Goal: Information Seeking & Learning: Learn about a topic

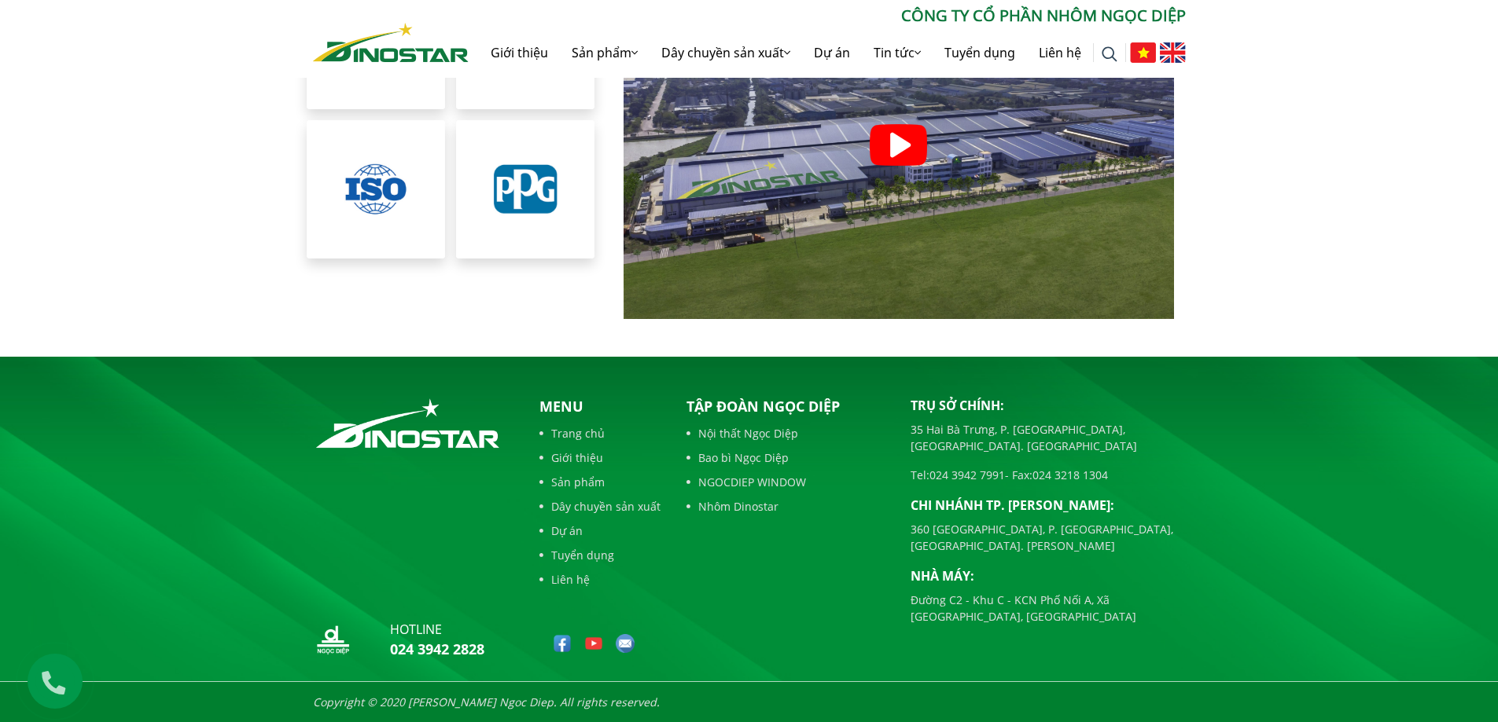
scroll to position [9669, 0]
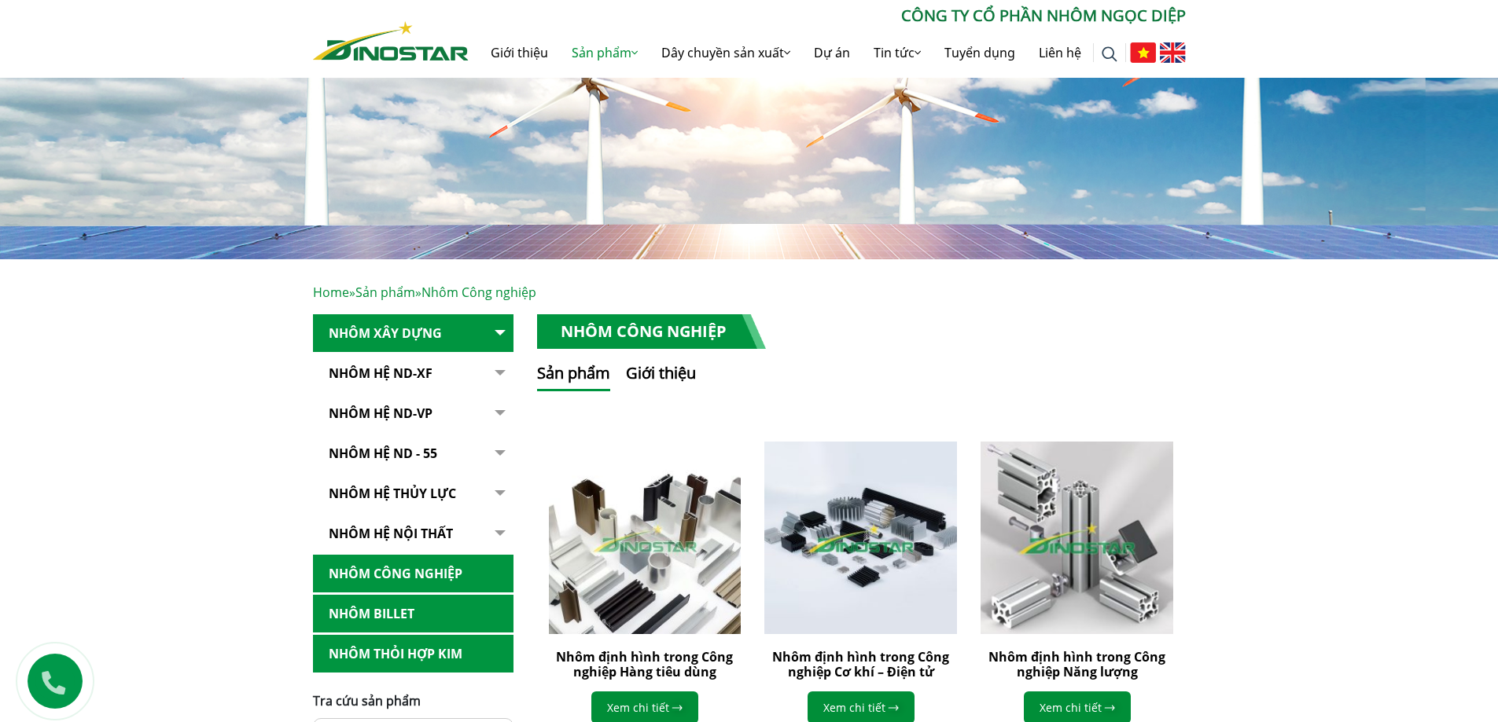
scroll to position [472, 0]
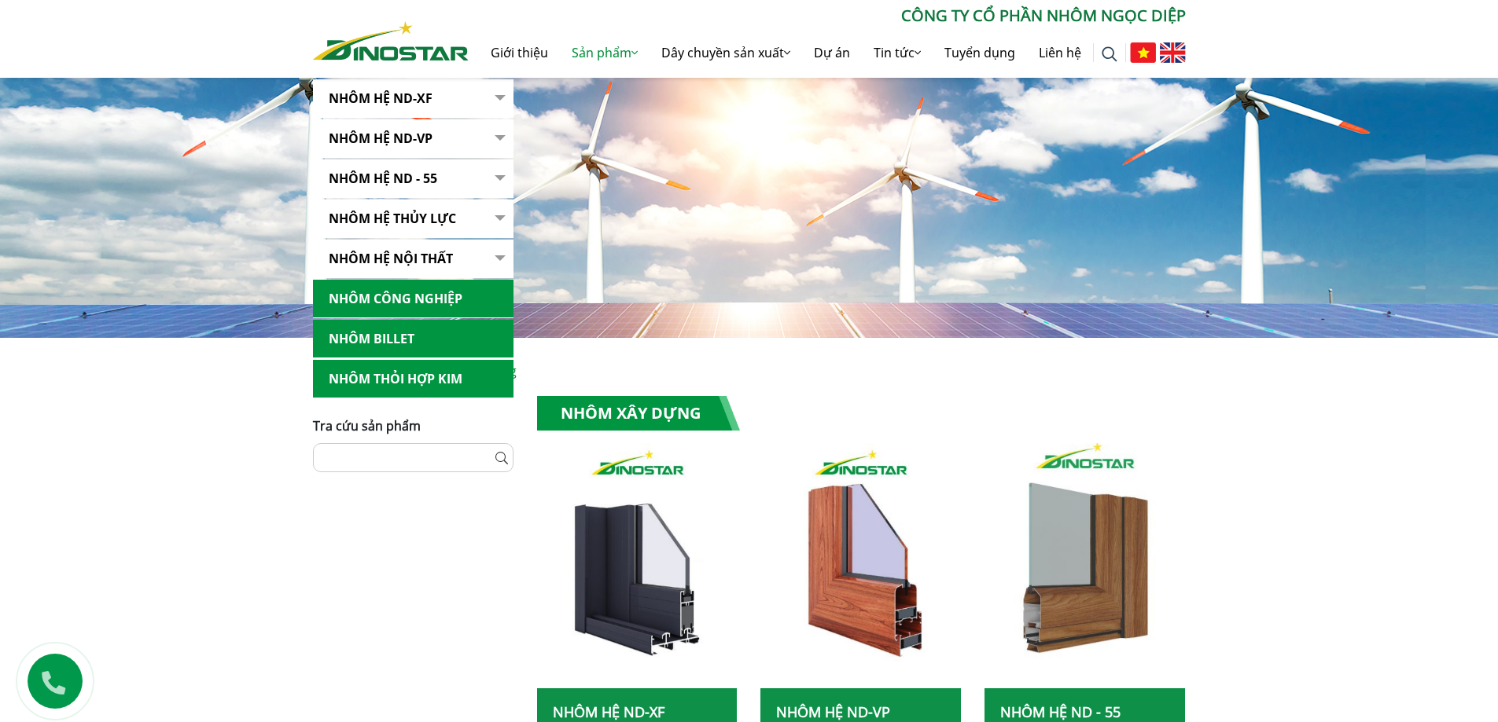
scroll to position [472, 0]
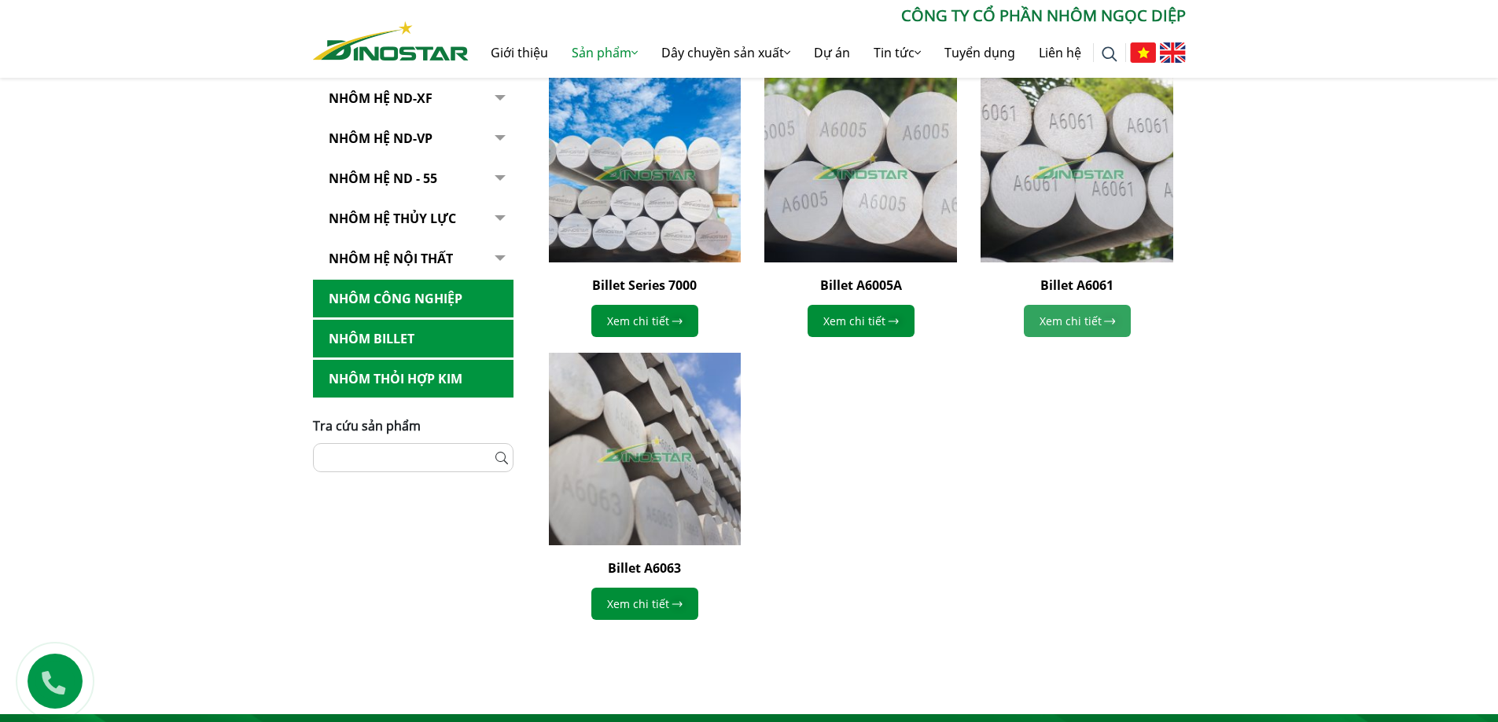
scroll to position [393, 0]
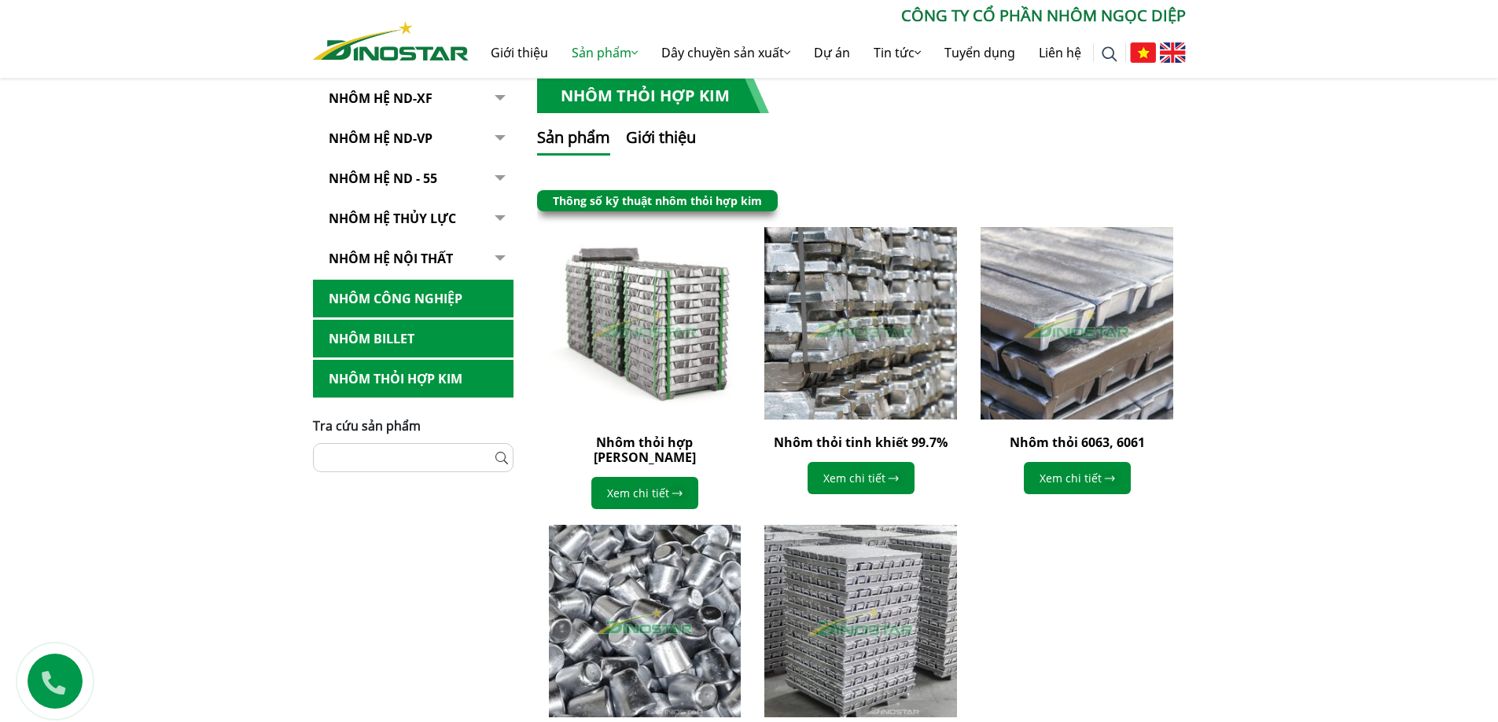
scroll to position [550, 0]
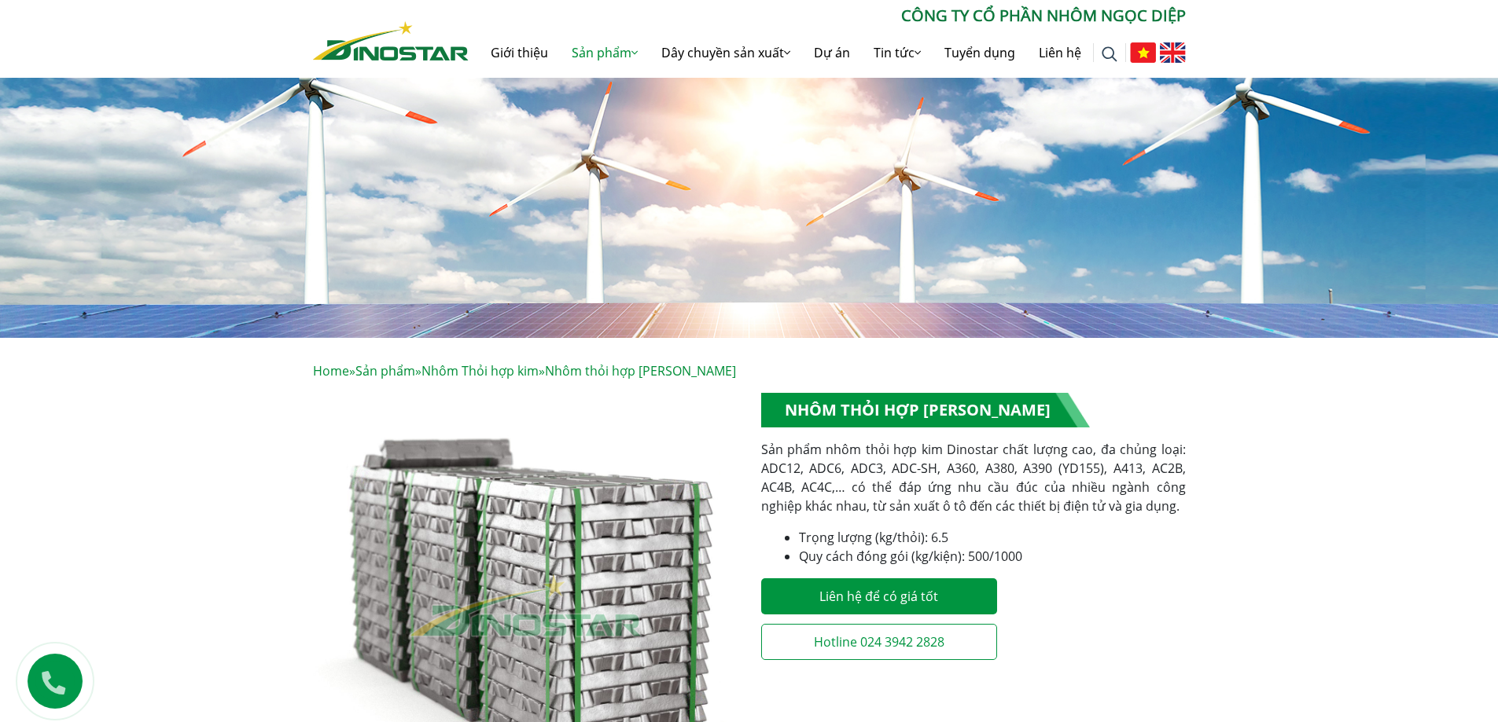
scroll to position [314, 0]
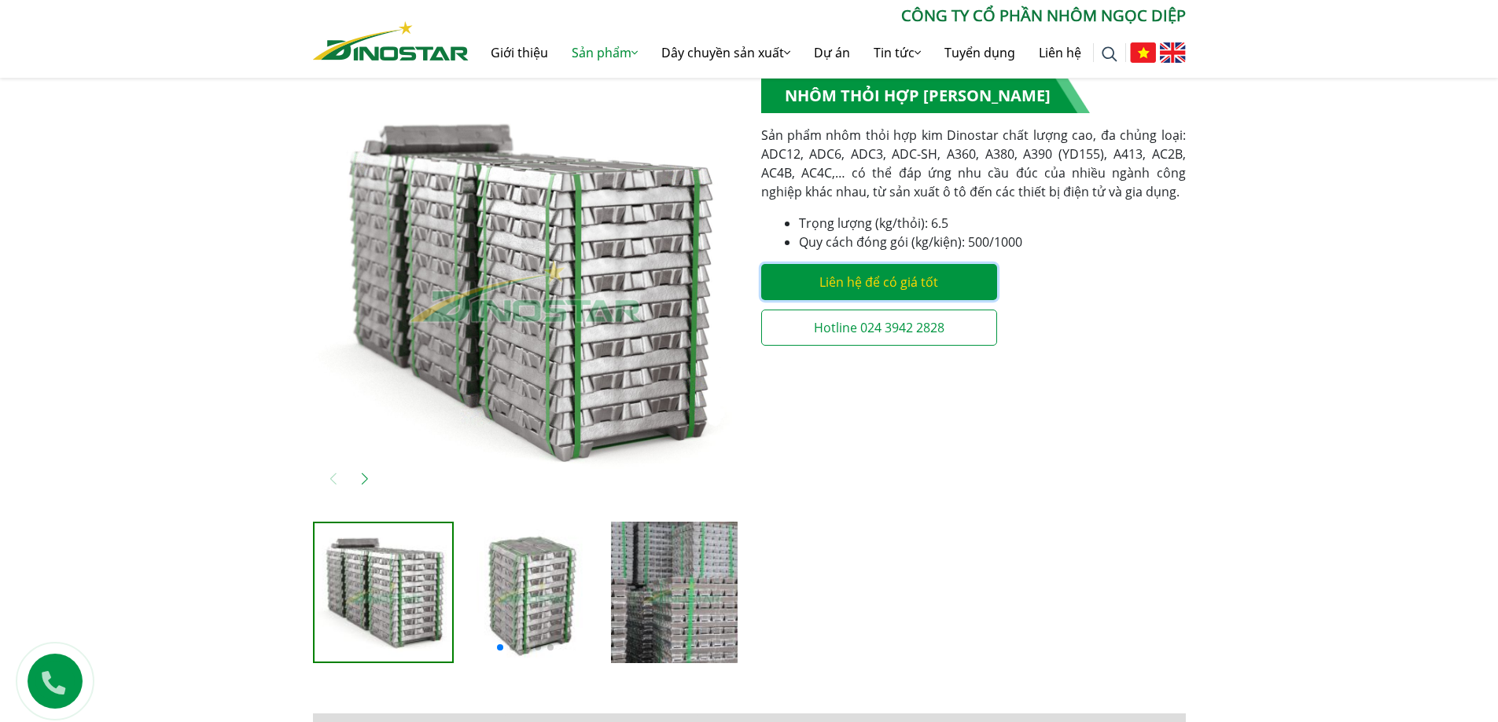
click at [860, 272] on link "Liên hệ để có giá tốt" at bounding box center [879, 282] width 236 height 36
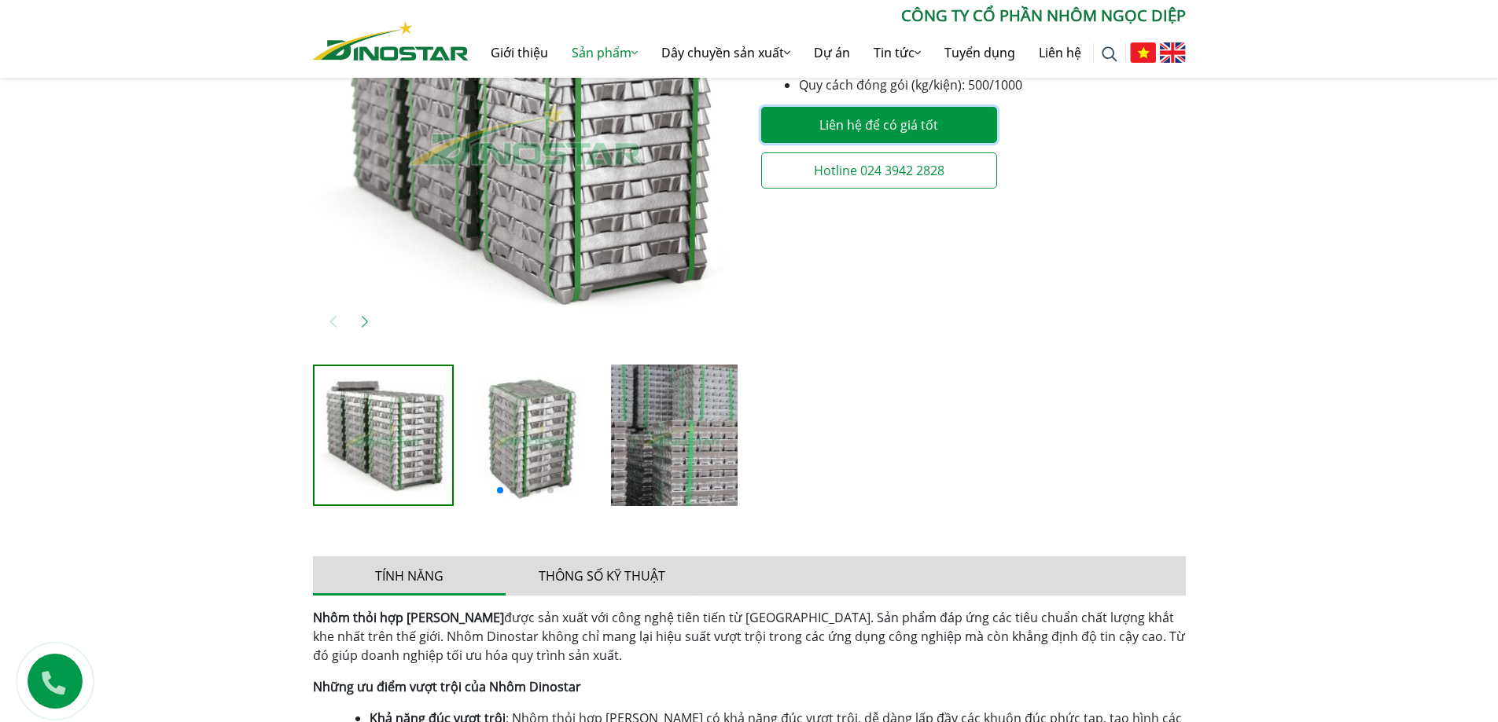
scroll to position [236, 0]
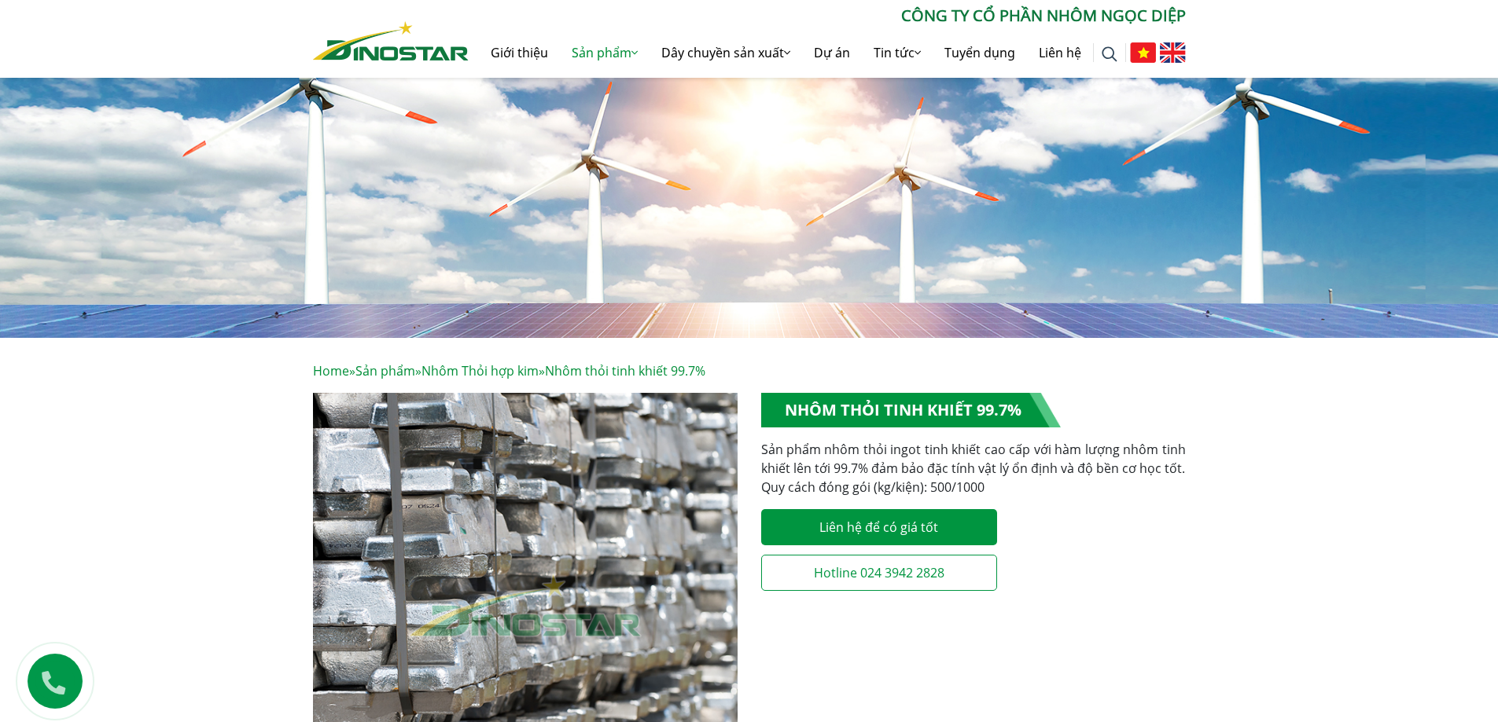
scroll to position [236, 0]
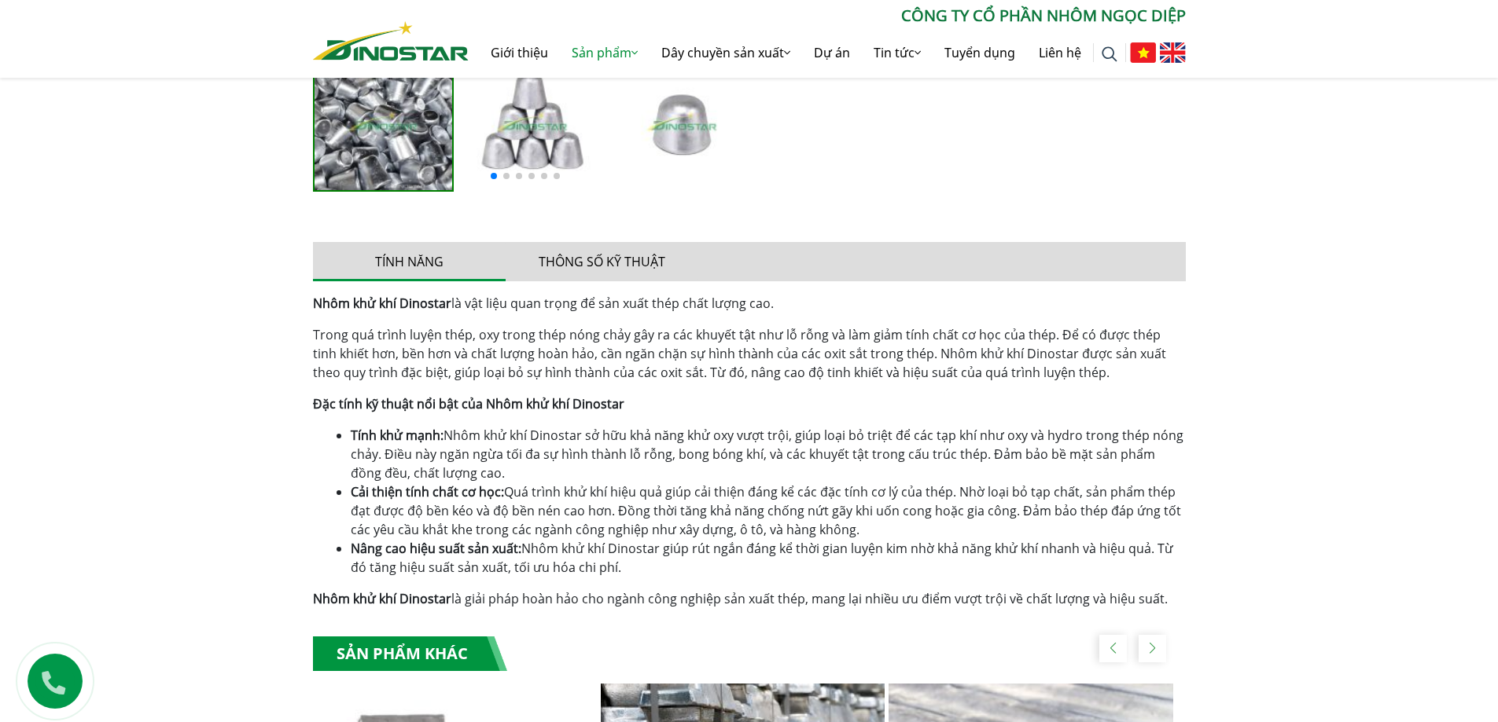
scroll to position [1179, 0]
